Goal: Task Accomplishment & Management: Manage account settings

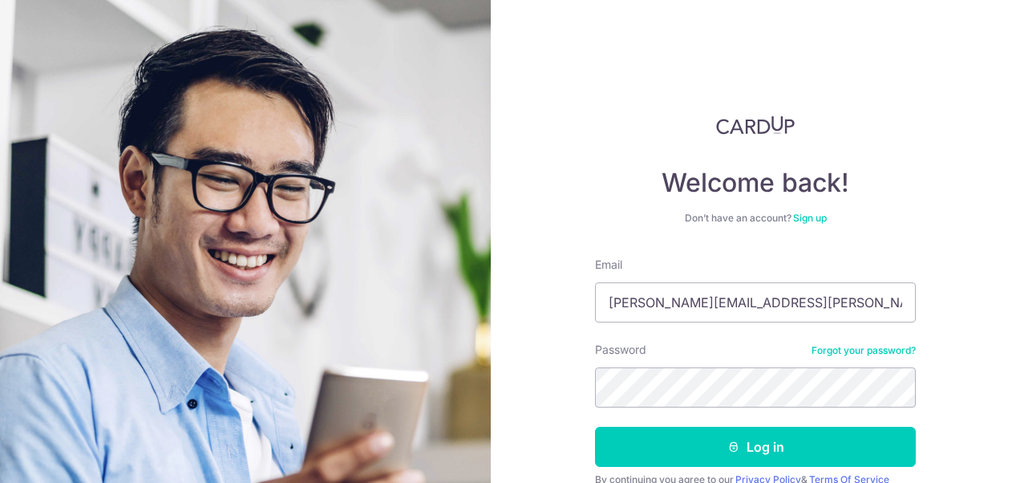
type input "[PERSON_NAME][EMAIL_ADDRESS][PERSON_NAME][DOMAIN_NAME]"
click at [835, 350] on link "Forgot your password?" at bounding box center [863, 350] width 104 height 13
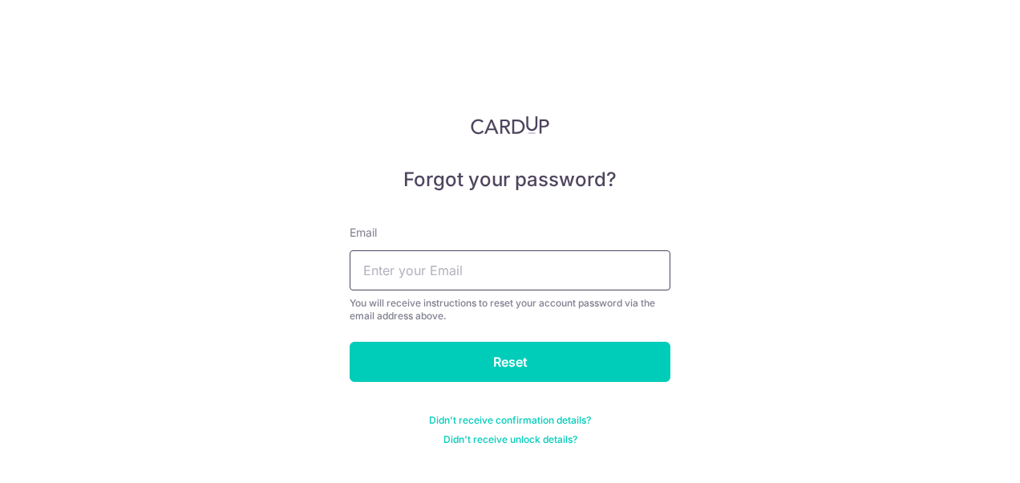
click at [618, 274] on input "text" at bounding box center [510, 270] width 321 height 40
type input "[PERSON_NAME][EMAIL_ADDRESS][PERSON_NAME][DOMAIN_NAME]"
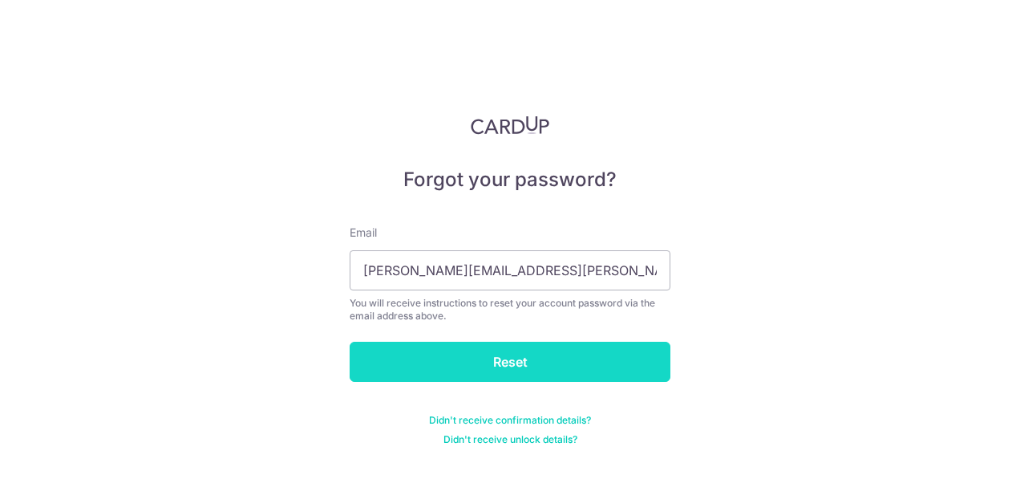
click at [563, 372] on input "Reset" at bounding box center [510, 362] width 321 height 40
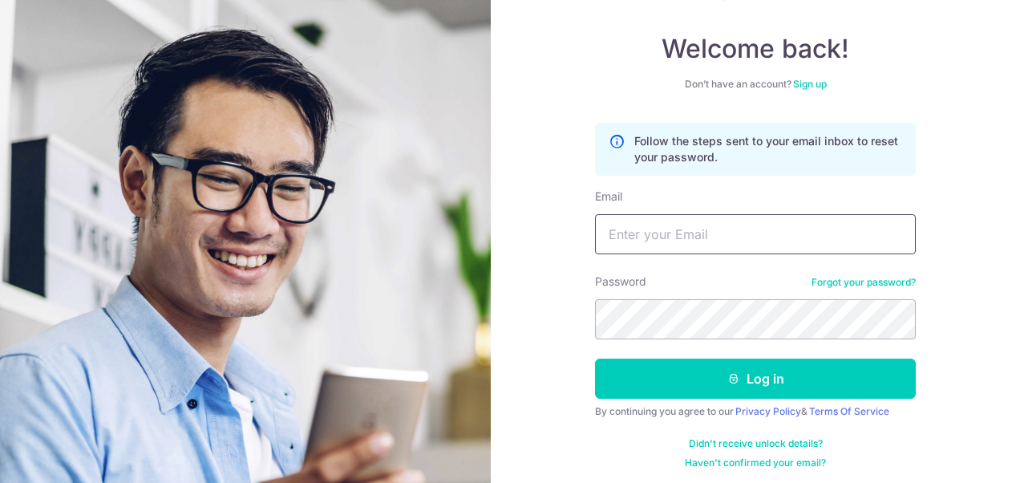
scroll to position [138, 0]
